Goal: Information Seeking & Learning: Learn about a topic

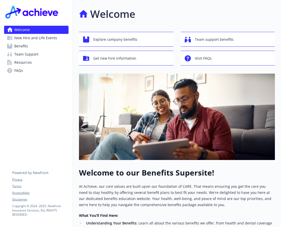
click at [32, 37] on span "New Hire and Life Events" at bounding box center [35, 38] width 43 height 8
